Goal: Information Seeking & Learning: Learn about a topic

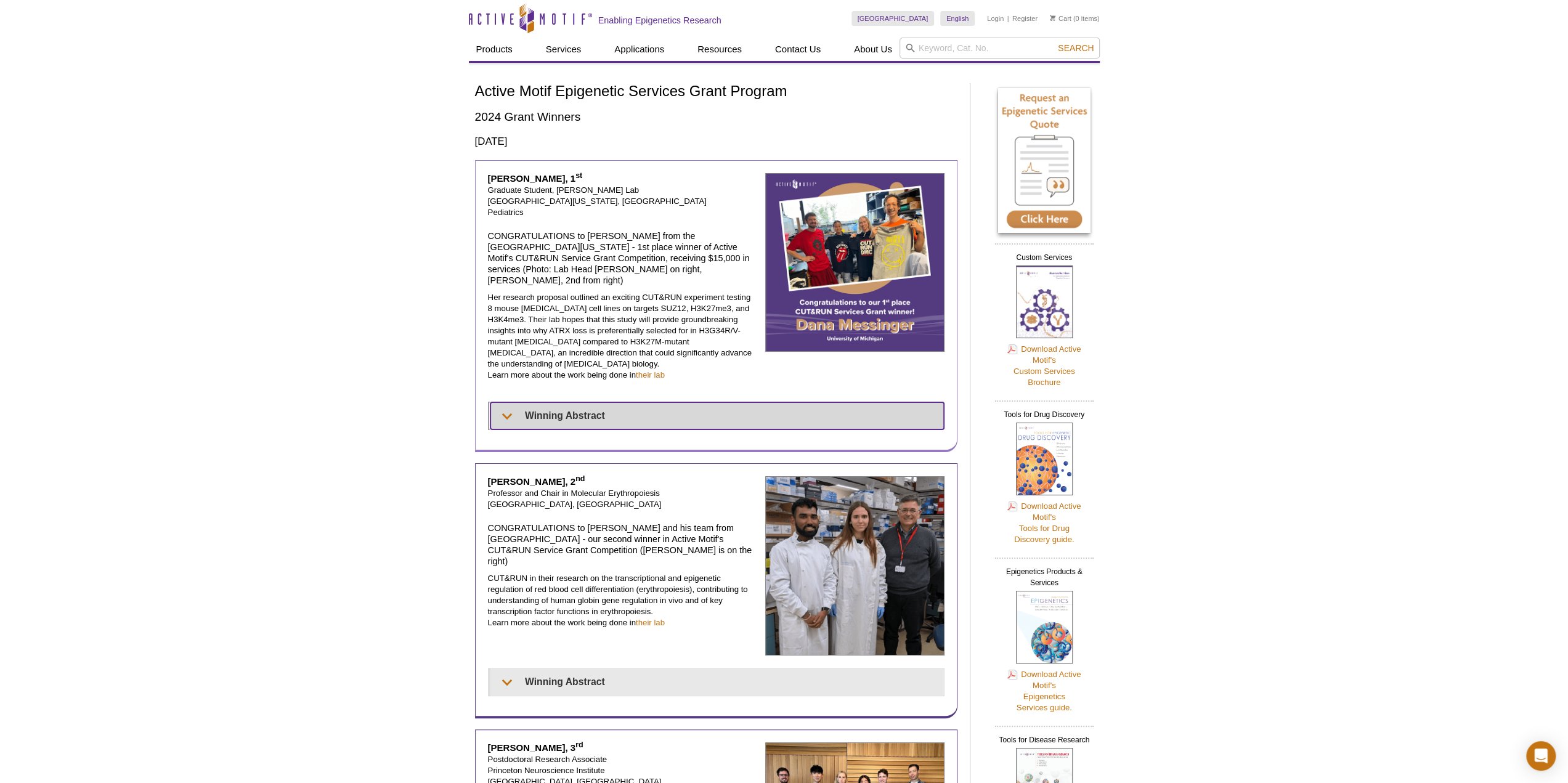
click at [516, 402] on summary "Winning Abstract" at bounding box center [717, 415] width 453 height 27
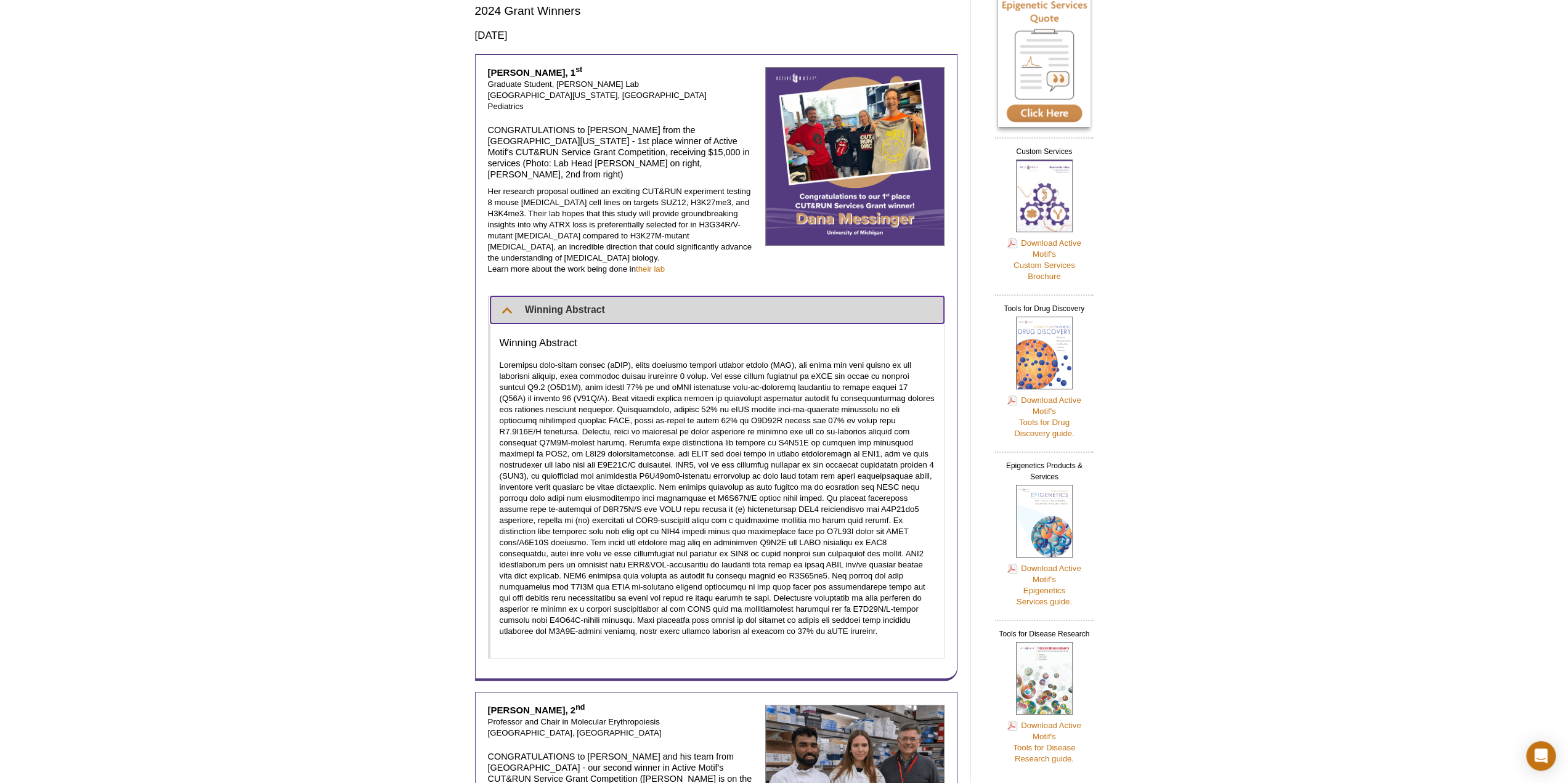
scroll to position [123, 0]
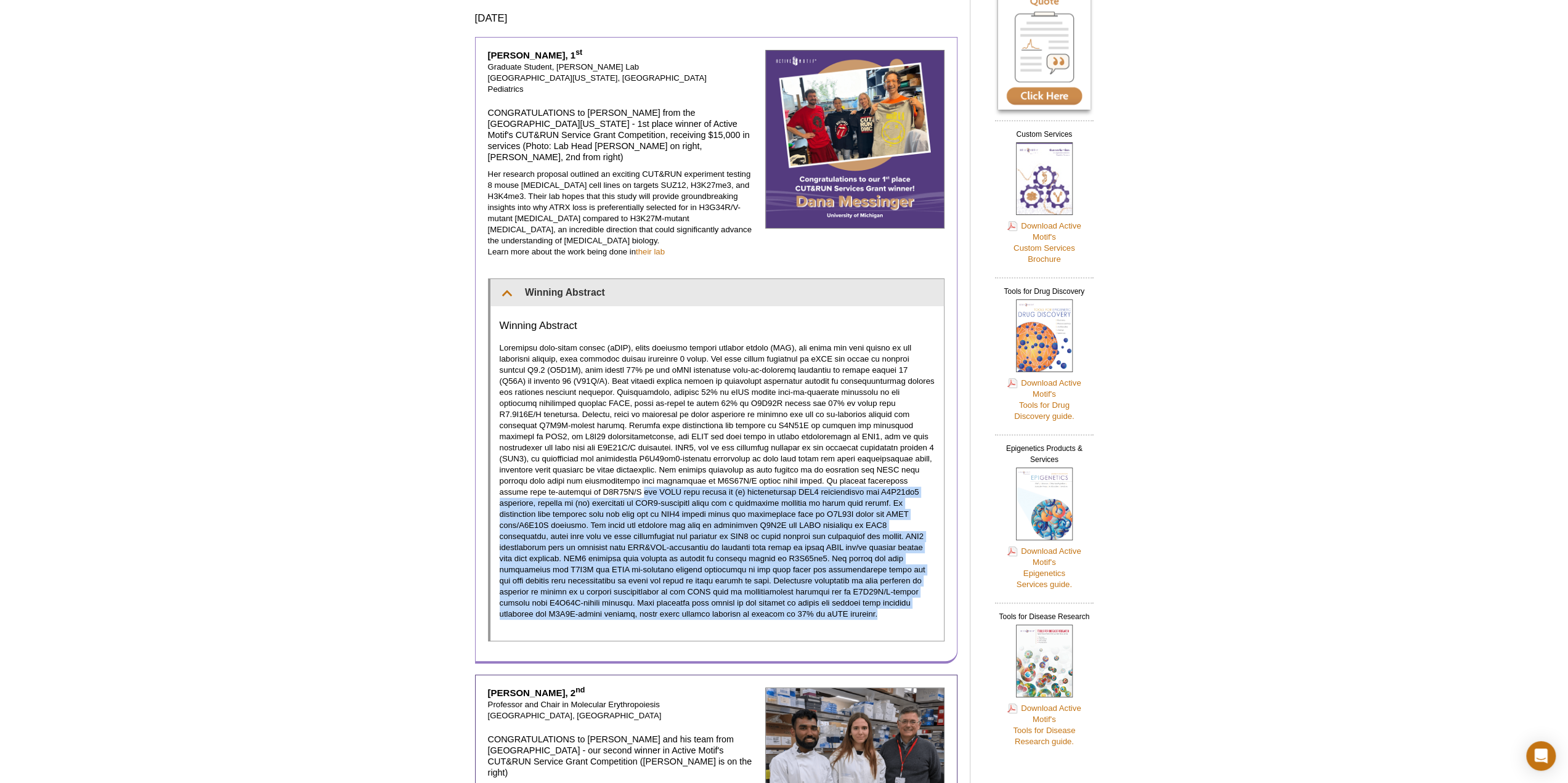
drag, startPoint x: 540, startPoint y: 469, endPoint x: 771, endPoint y: 594, distance: 262.7
click at [771, 594] on p at bounding box center [717, 481] width 435 height 277
click at [727, 591] on p at bounding box center [717, 481] width 435 height 277
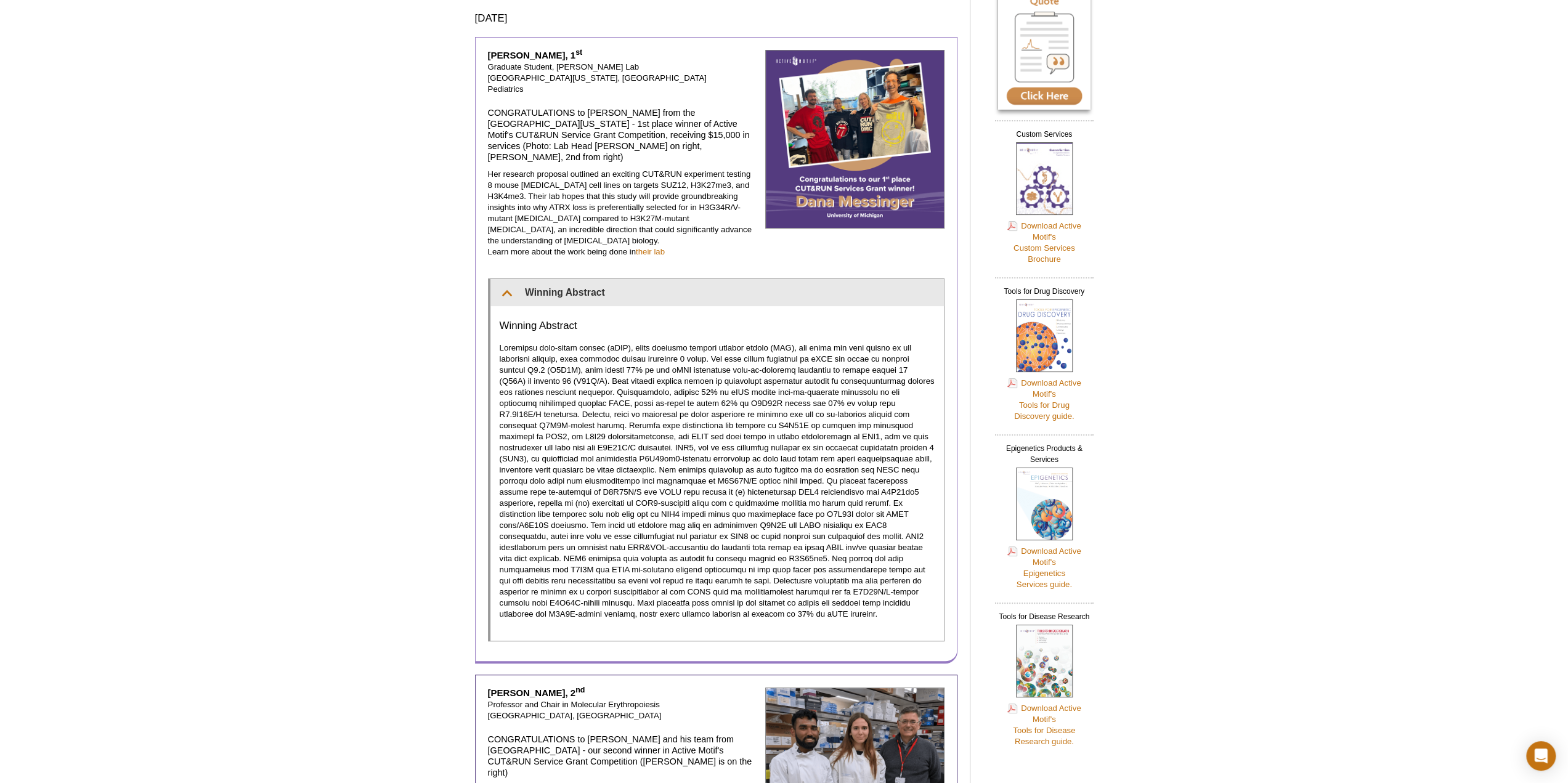
scroll to position [370, 0]
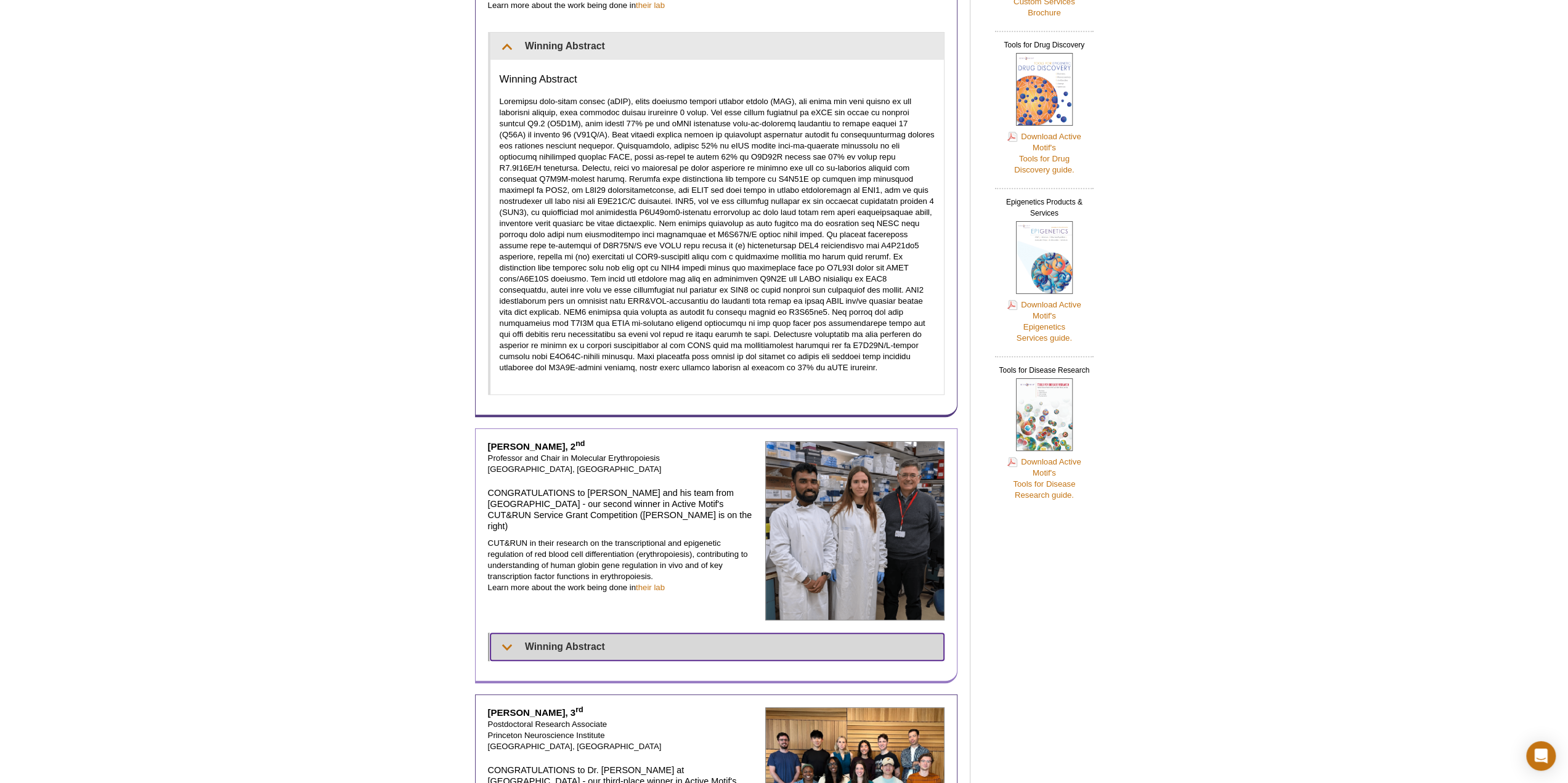
click at [576, 634] on summary "Winning Abstract" at bounding box center [717, 647] width 454 height 27
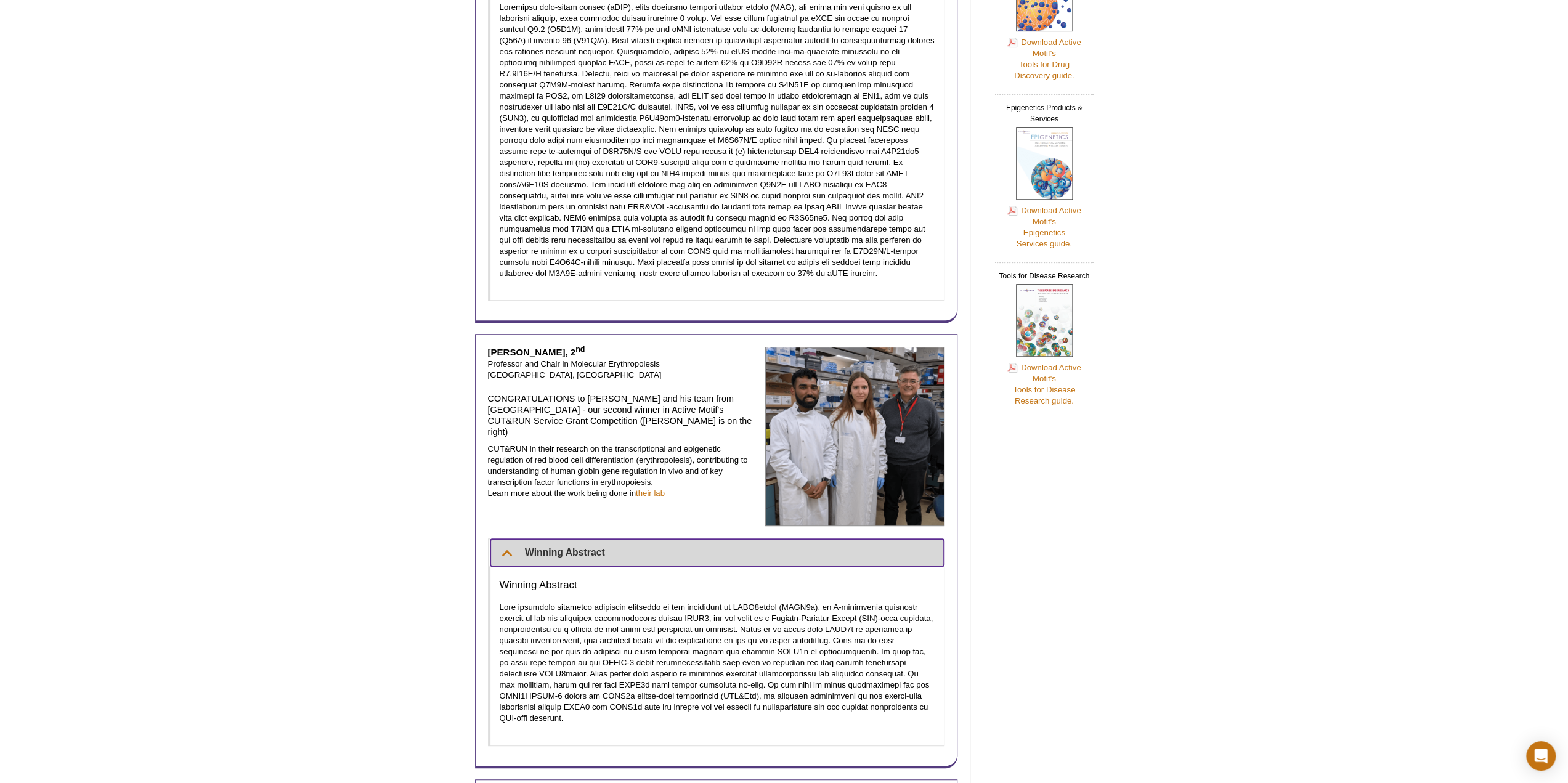
scroll to position [555, 0]
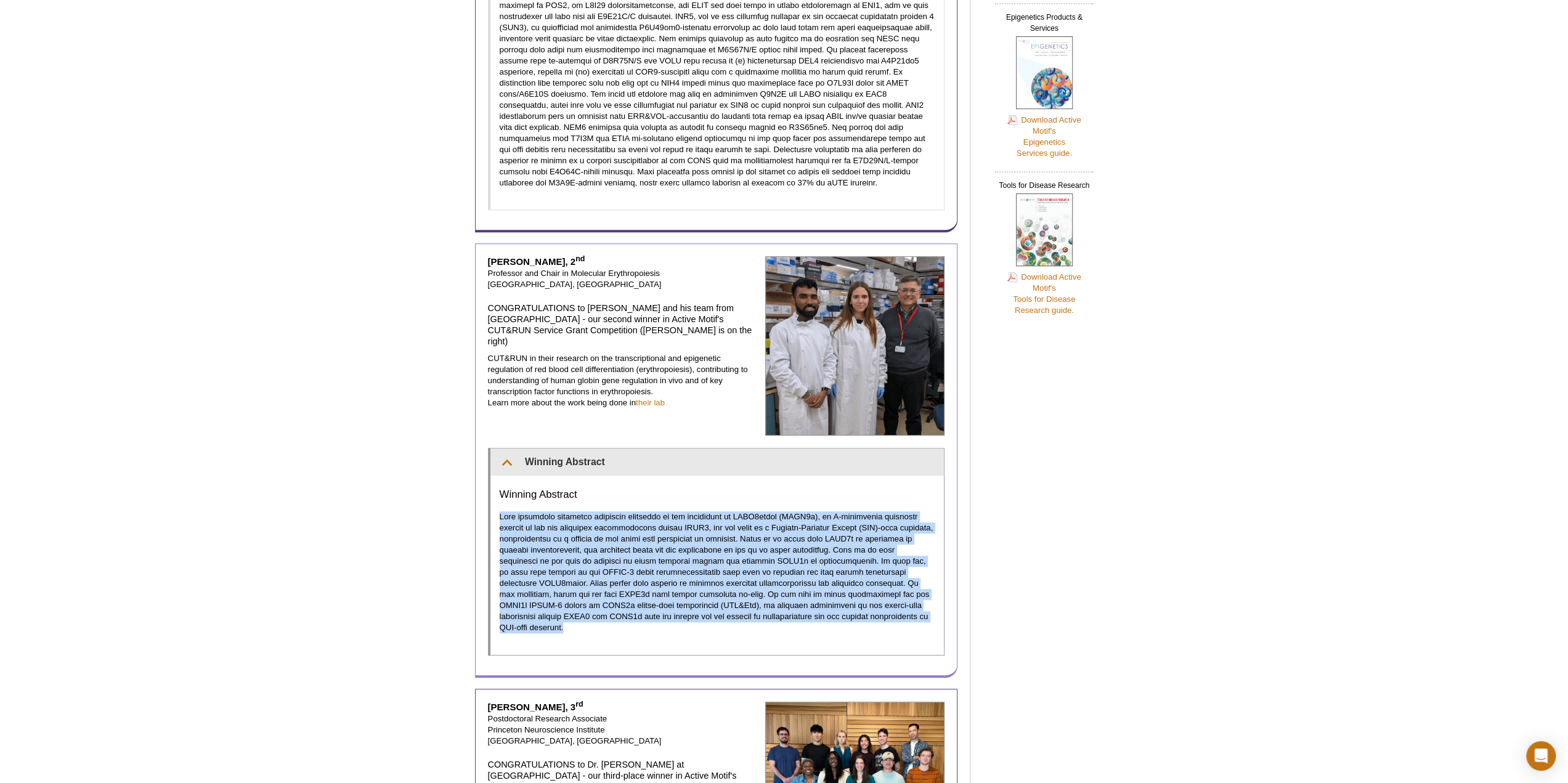
drag, startPoint x: 496, startPoint y: 489, endPoint x: 940, endPoint y: 590, distance: 455.3
click at [940, 590] on div "Winning Abstract" at bounding box center [717, 565] width 454 height 180
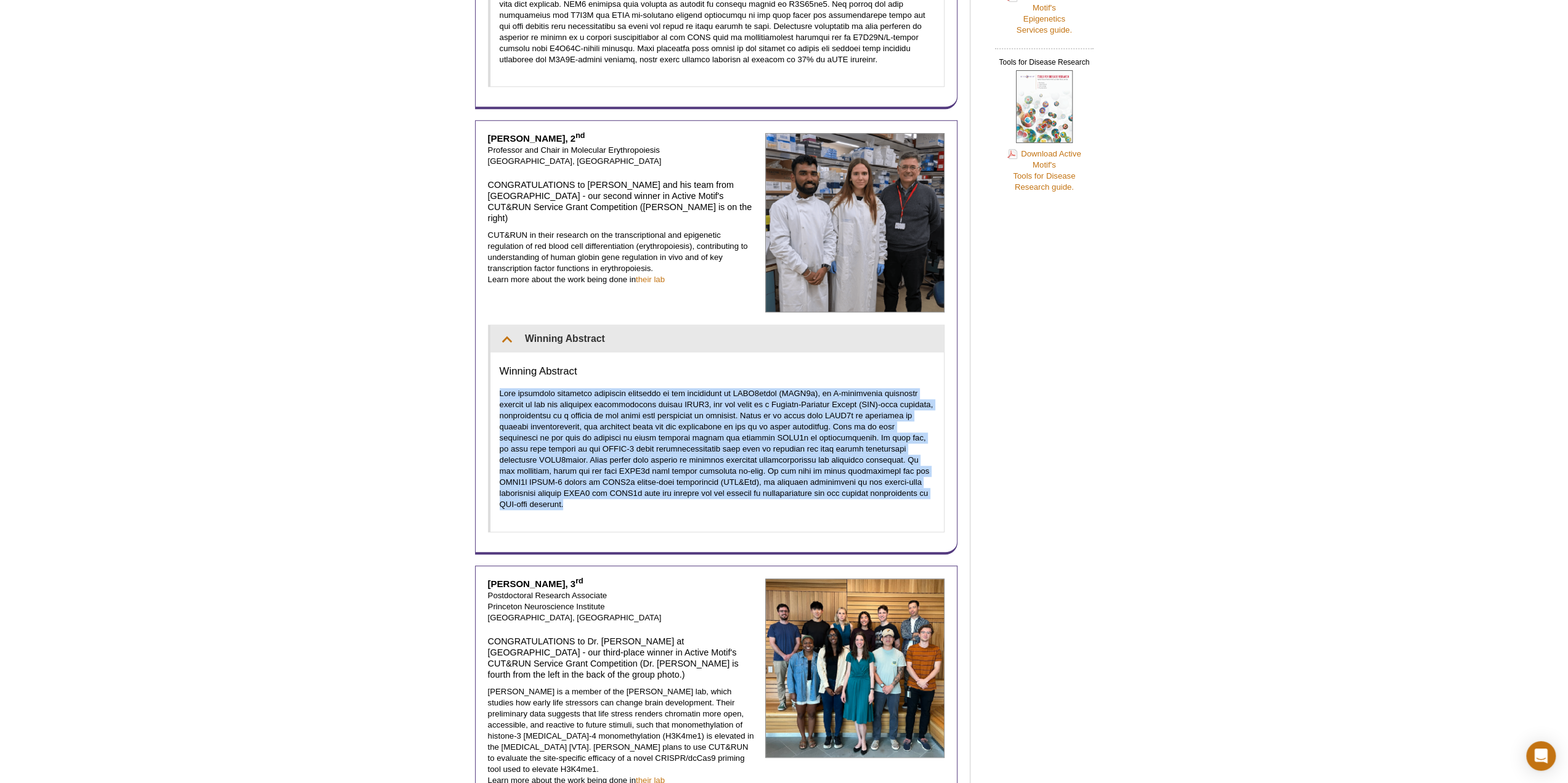
scroll to position [801, 0]
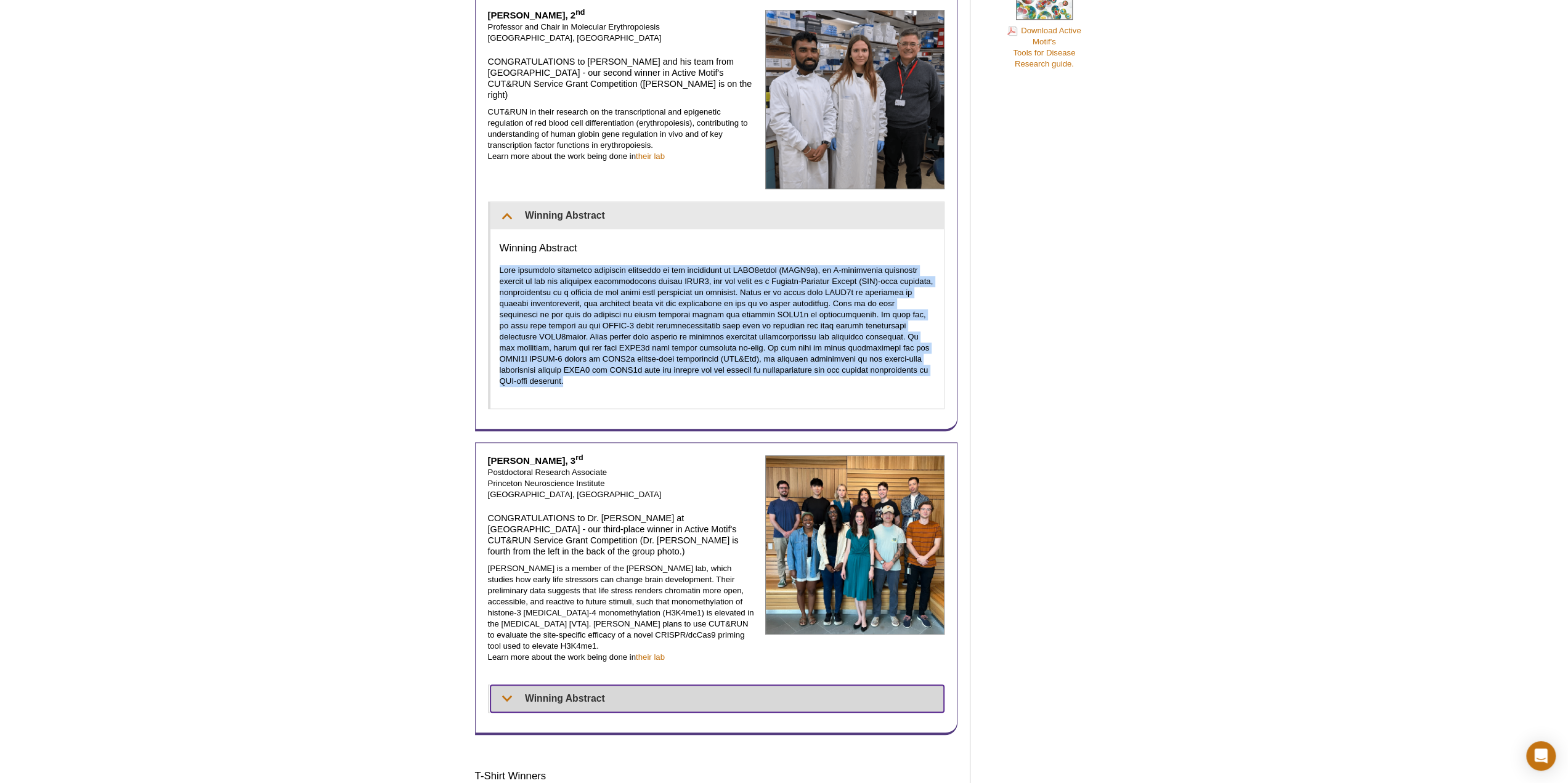
drag, startPoint x: 544, startPoint y: 647, endPoint x: 404, endPoint y: 612, distance: 144.3
click at [544, 686] on summary "Winning Abstract" at bounding box center [717, 699] width 454 height 27
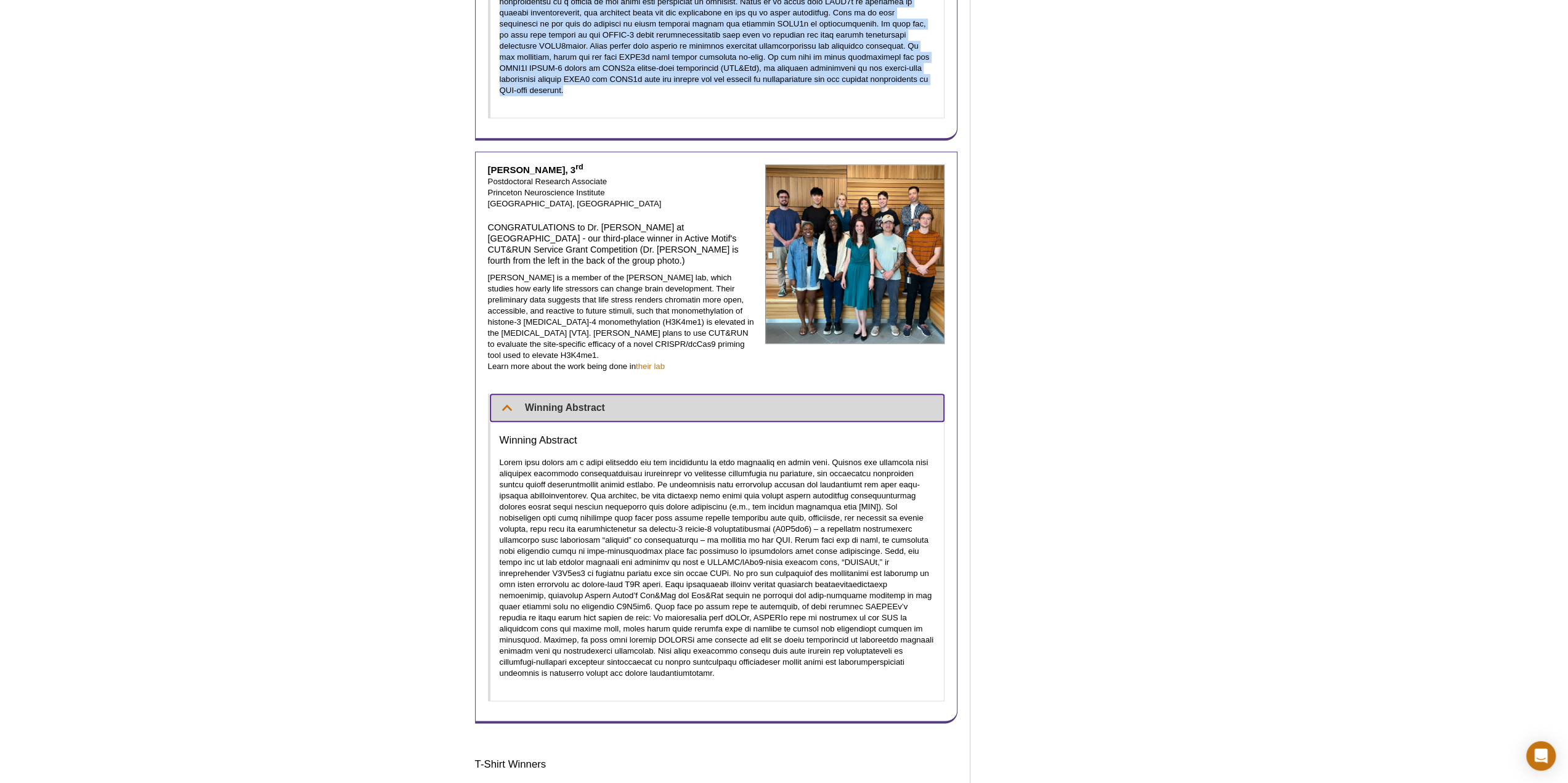
scroll to position [1170, 0]
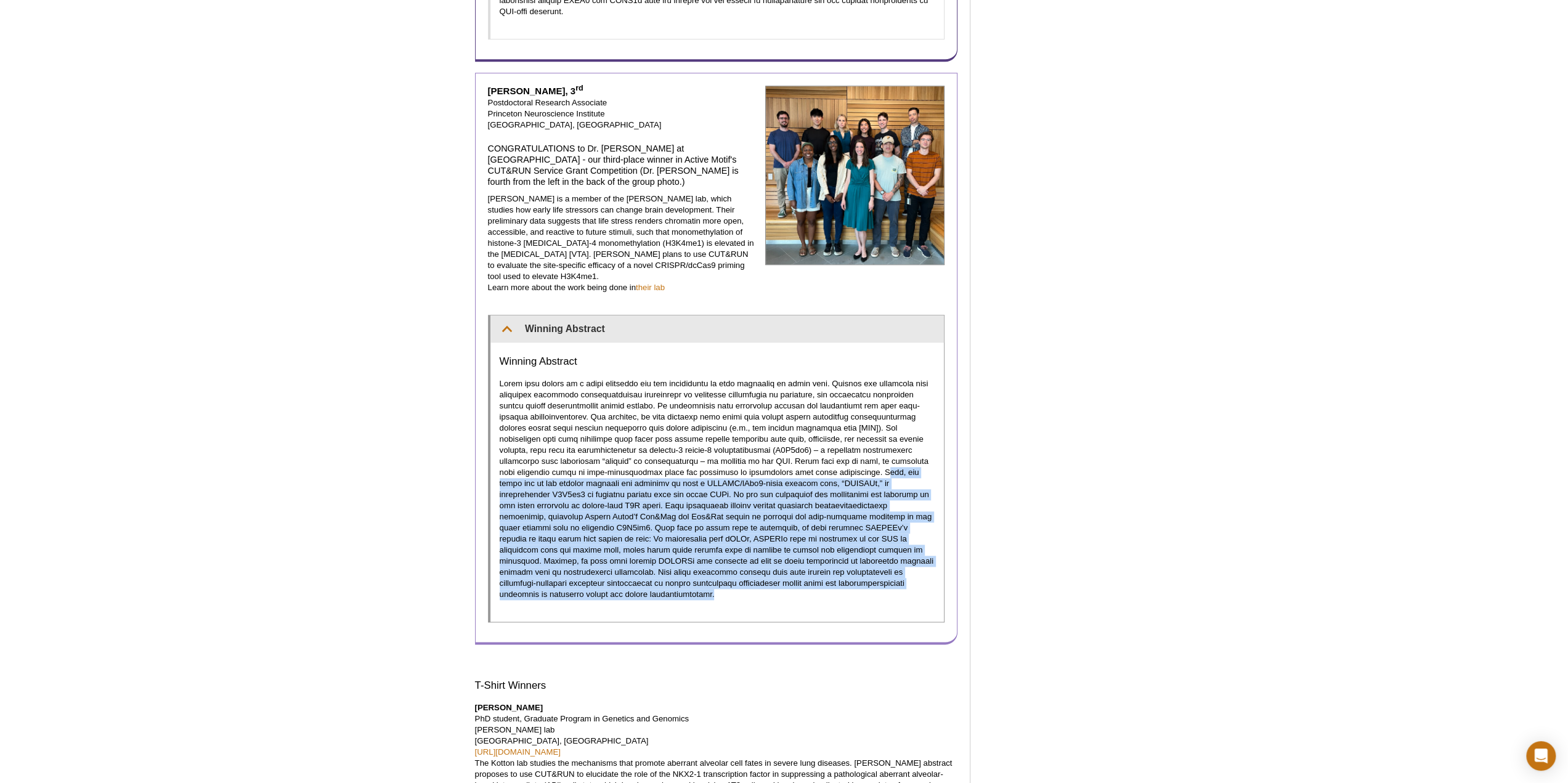
drag, startPoint x: 769, startPoint y: 425, endPoint x: 862, endPoint y: 544, distance: 151.0
click at [862, 544] on div "Winning Abstract" at bounding box center [717, 482] width 454 height 279
click at [816, 543] on div "Winning Abstract" at bounding box center [717, 482] width 454 height 279
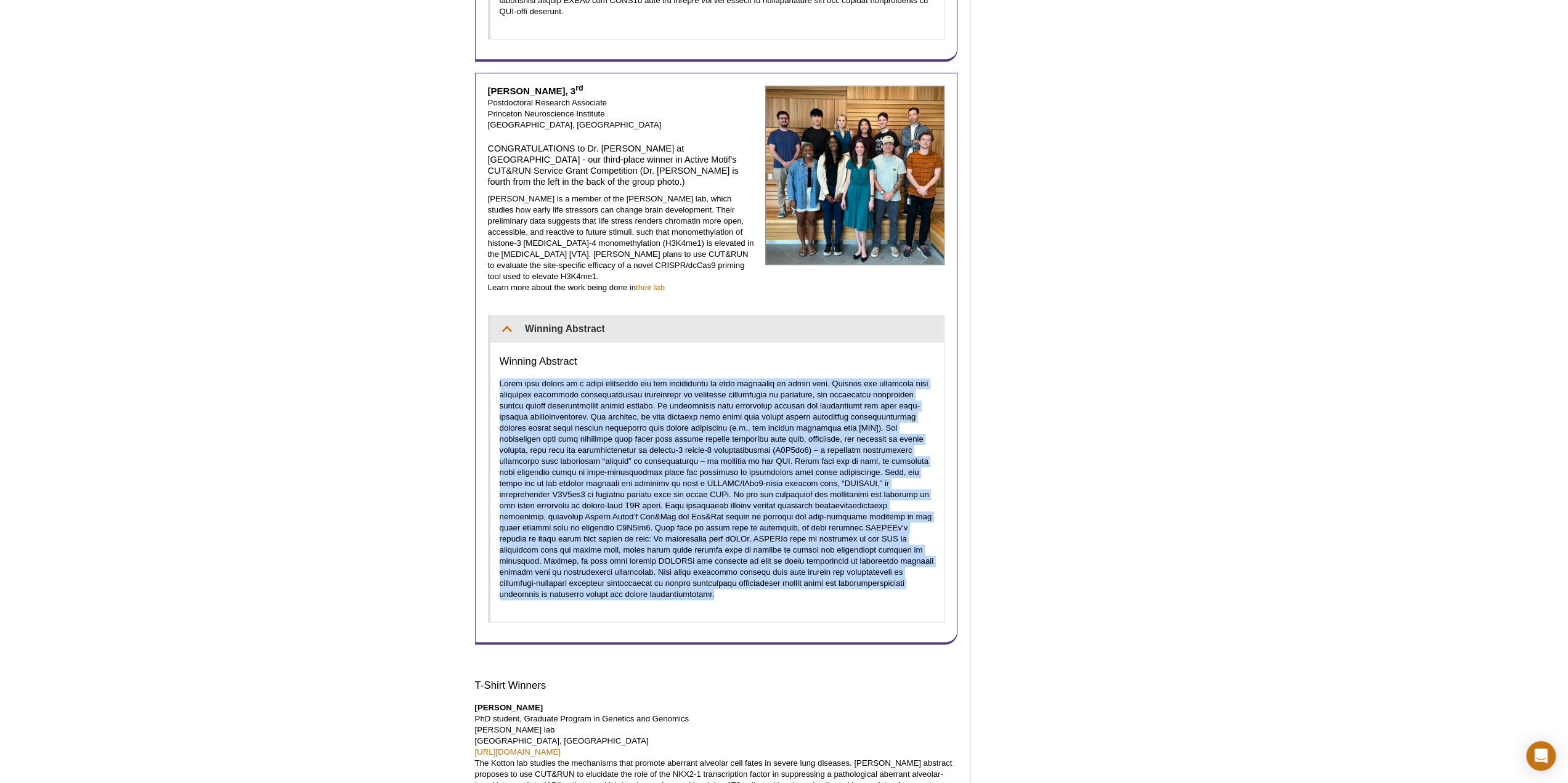
drag, startPoint x: 814, startPoint y: 537, endPoint x: 387, endPoint y: 337, distance: 471.5
click at [387, 337] on div "Active Motif Logo Enabling Epigenetics Research 0 Search Skip to content Active…" at bounding box center [784, 187] width 1568 height 2715
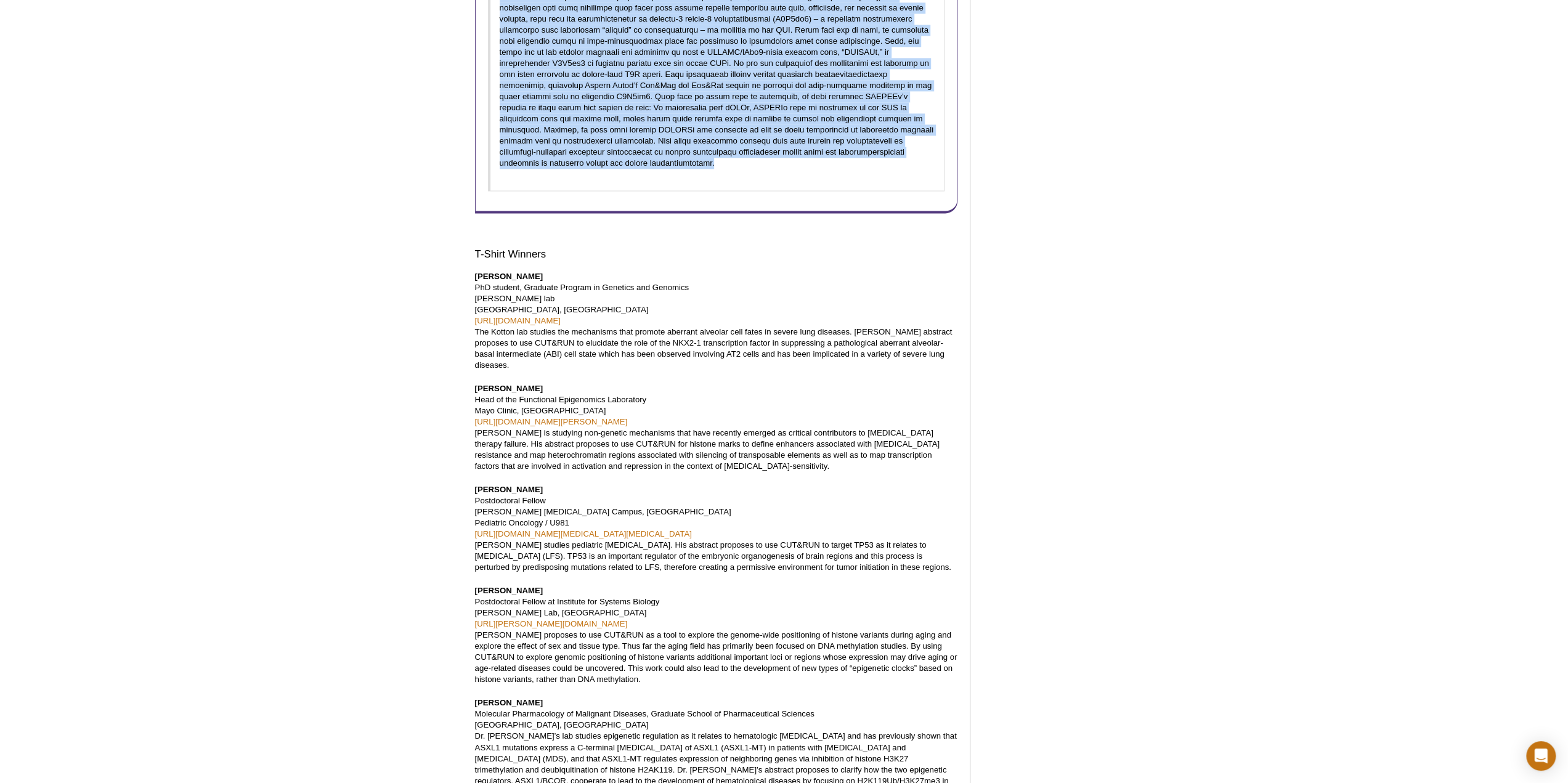
scroll to position [1787, 0]
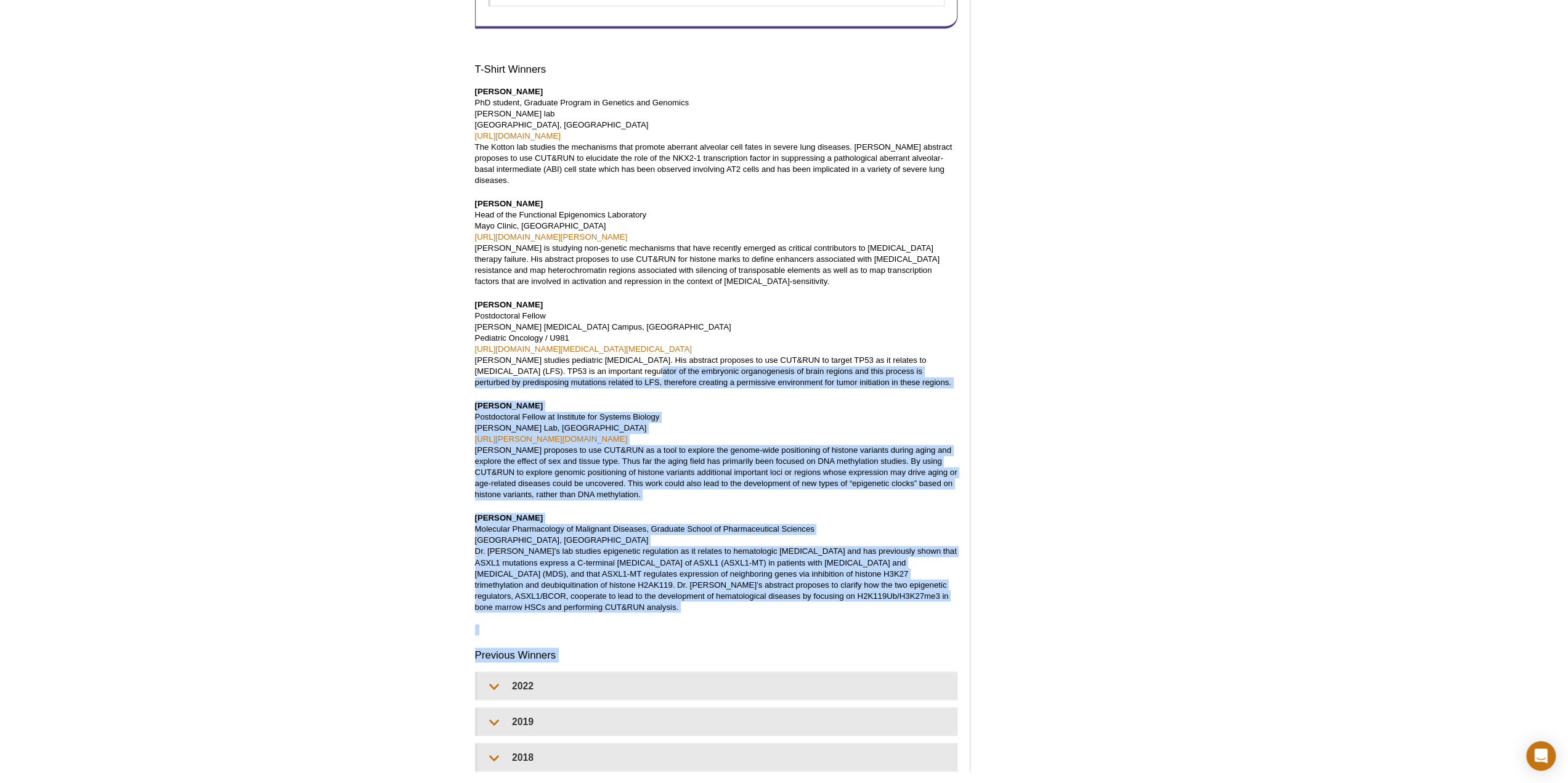
drag, startPoint x: 623, startPoint y: 313, endPoint x: 983, endPoint y: 341, distance: 361.1
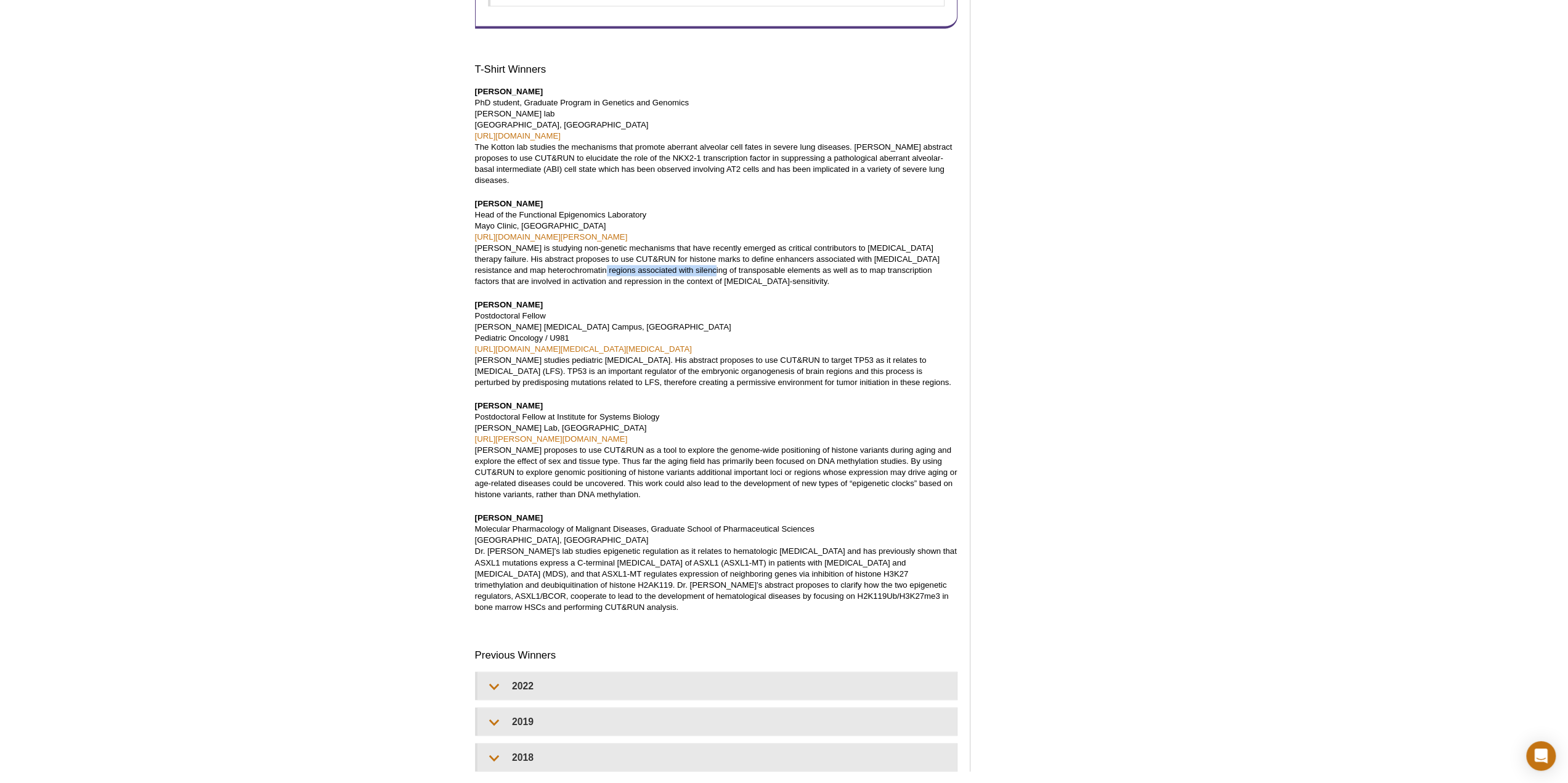
drag, startPoint x: 628, startPoint y: 208, endPoint x: 675, endPoint y: 213, distance: 47.3
click at [673, 212] on p "[PERSON_NAME] Head of the Functional Epigenomics Laboratory [GEOGRAPHIC_DATA], …" at bounding box center [716, 242] width 483 height 89
click at [680, 213] on p "[PERSON_NAME] Head of the Functional Epigenomics Laboratory [GEOGRAPHIC_DATA], …" at bounding box center [716, 242] width 483 height 89
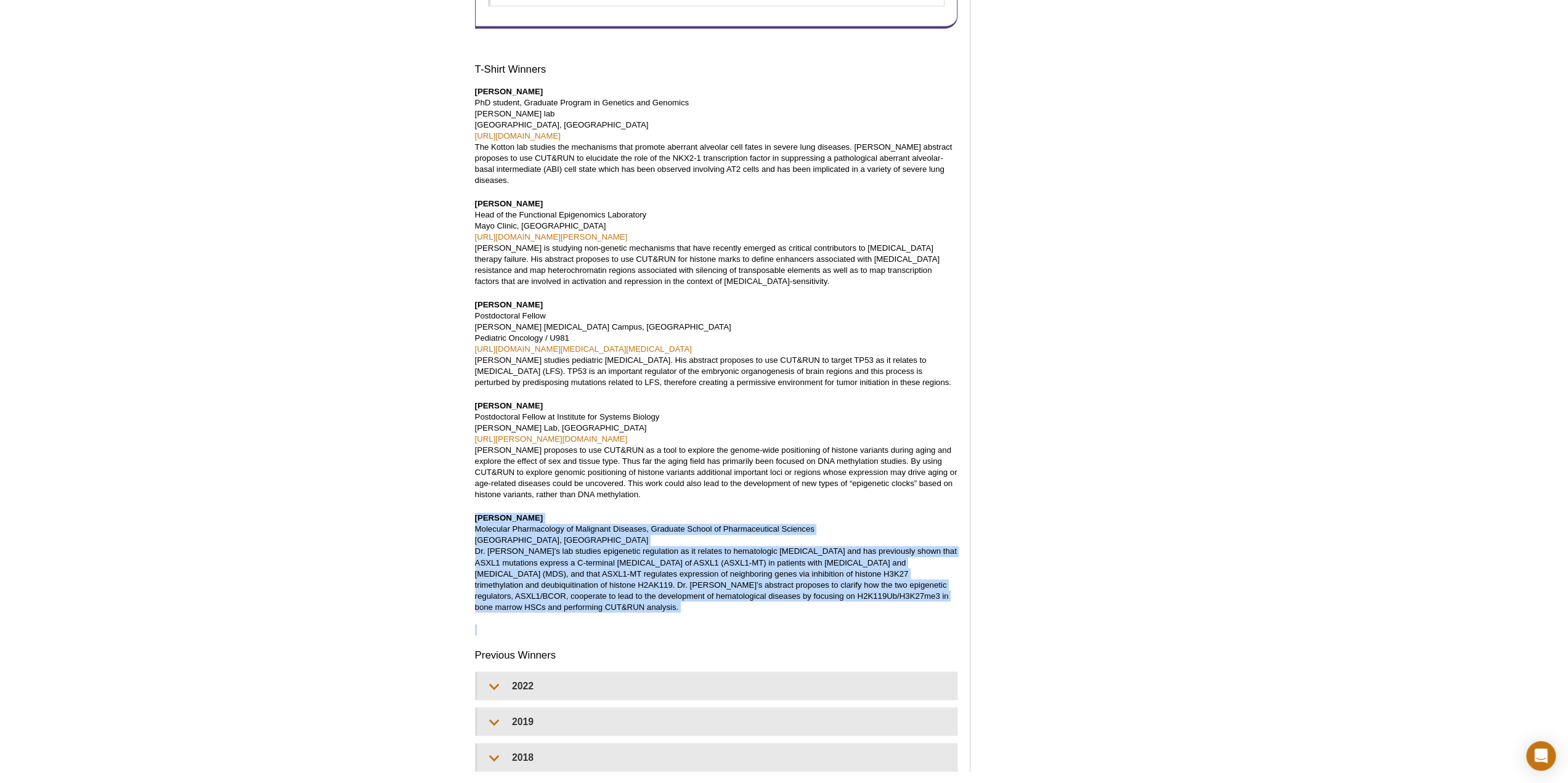
drag, startPoint x: 476, startPoint y: 461, endPoint x: 650, endPoint y: 556, distance: 198.2
click at [689, 556] on p "[PERSON_NAME] Molecular Pharmacology of Malignant Diseases, Graduate School of …" at bounding box center [716, 562] width 483 height 100
click at [621, 533] on p "[PERSON_NAME] Molecular Pharmacology of Malignant Diseases, Graduate School of …" at bounding box center [716, 562] width 483 height 100
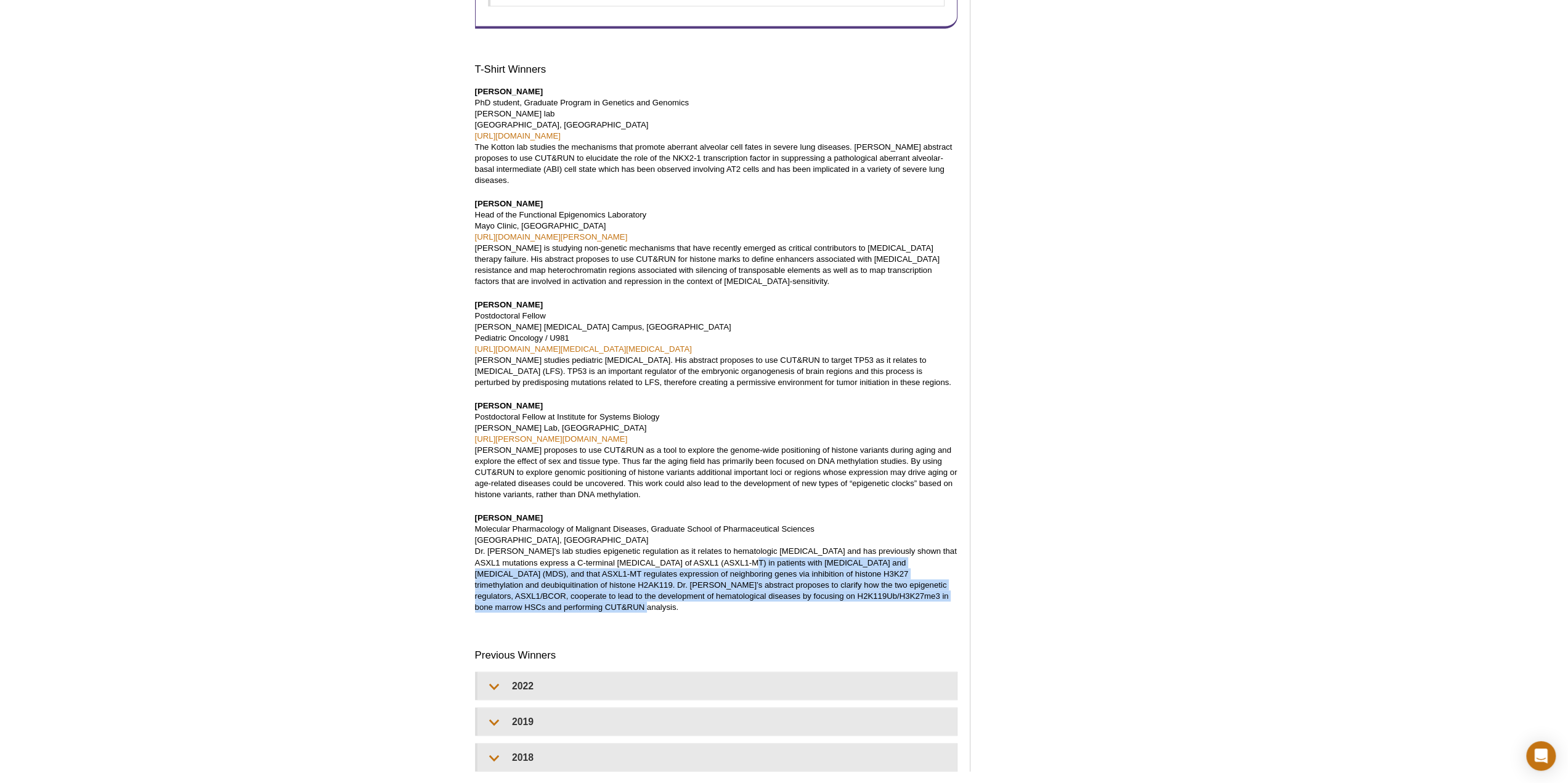
drag, startPoint x: 743, startPoint y: 507, endPoint x: 833, endPoint y: 556, distance: 102.5
click at [828, 549] on p "[PERSON_NAME] Molecular Pharmacology of Malignant Diseases, Graduate School of …" at bounding box center [716, 562] width 483 height 100
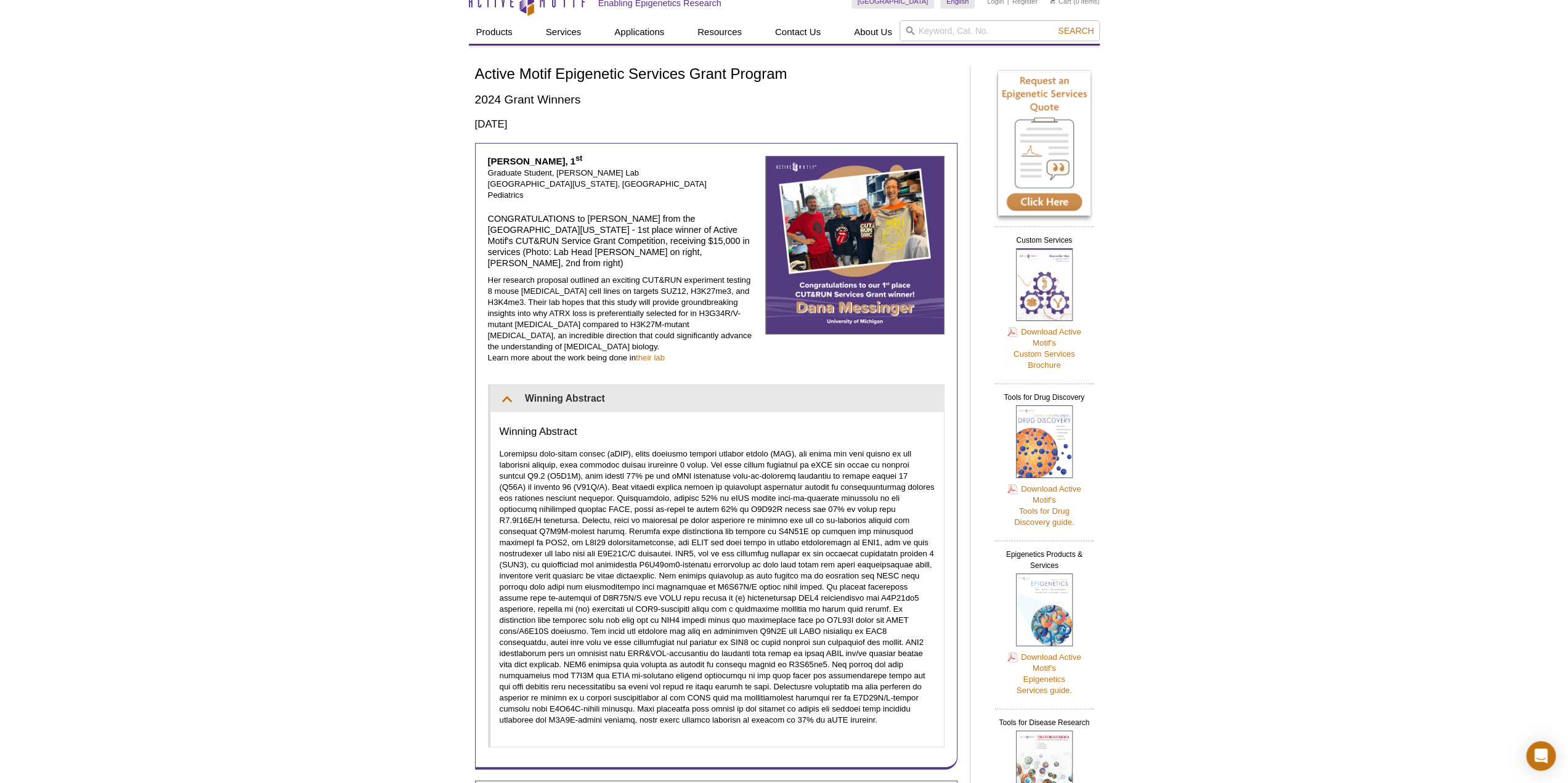
scroll to position [0, 0]
